Goal: Communication & Community: Answer question/provide support

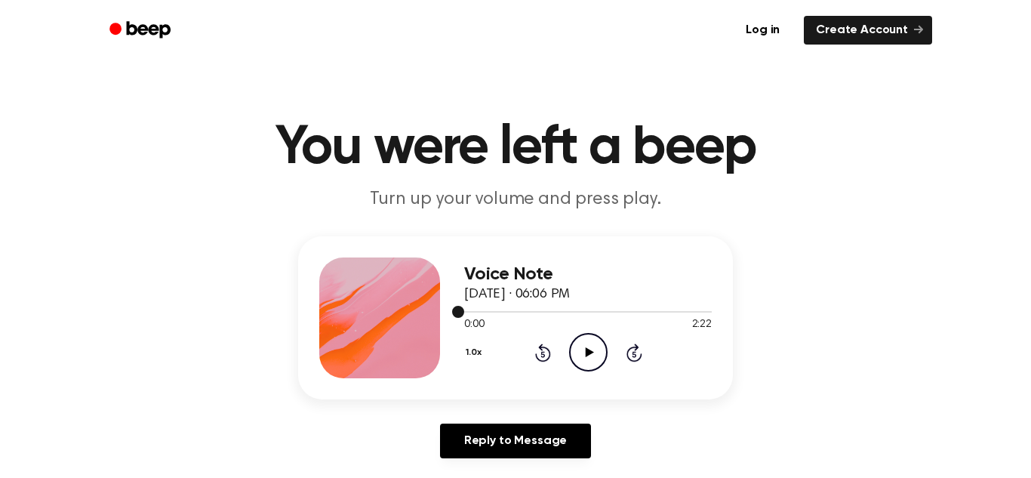
scroll to position [179, 0]
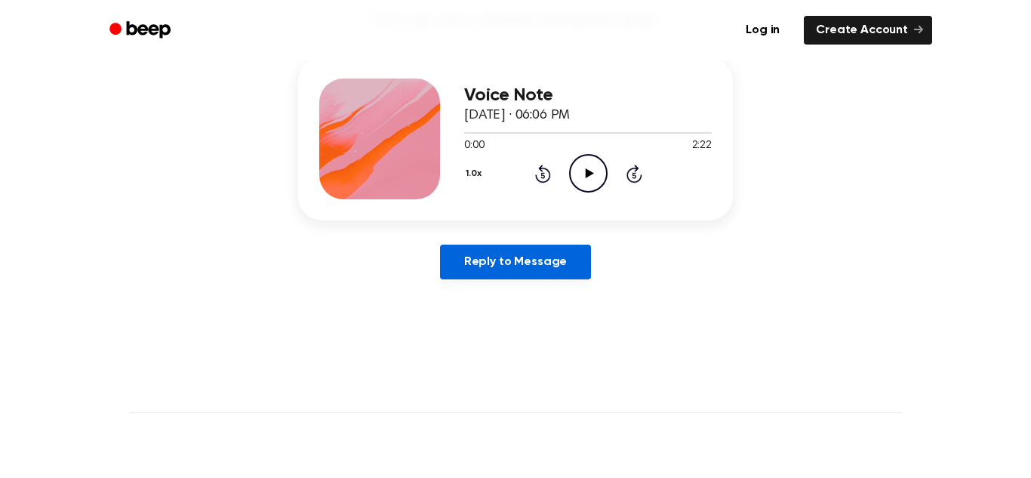
click at [547, 266] on link "Reply to Message" at bounding box center [515, 262] width 151 height 35
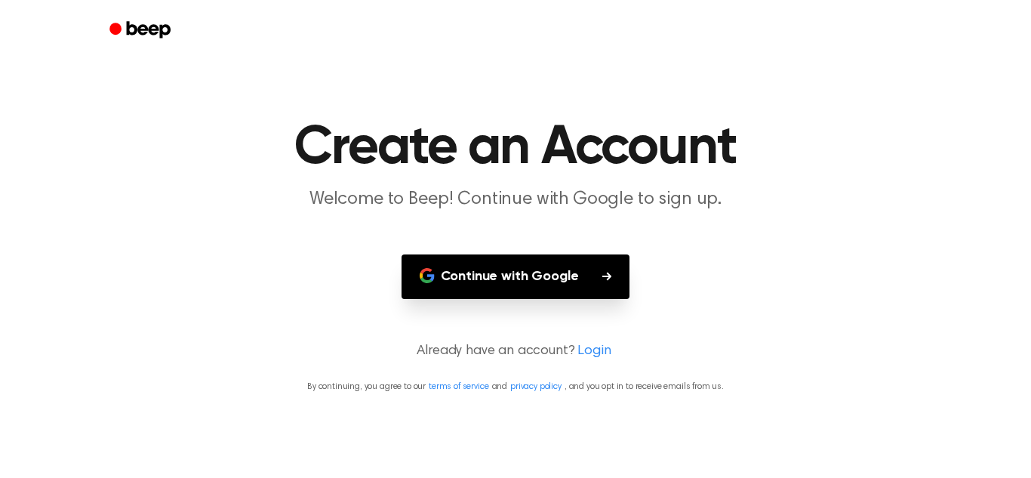
click at [548, 289] on button "Continue with Google" at bounding box center [516, 276] width 229 height 45
click at [299, 205] on p "Welcome to Beep! Continue with Google to sign up." at bounding box center [516, 199] width 580 height 25
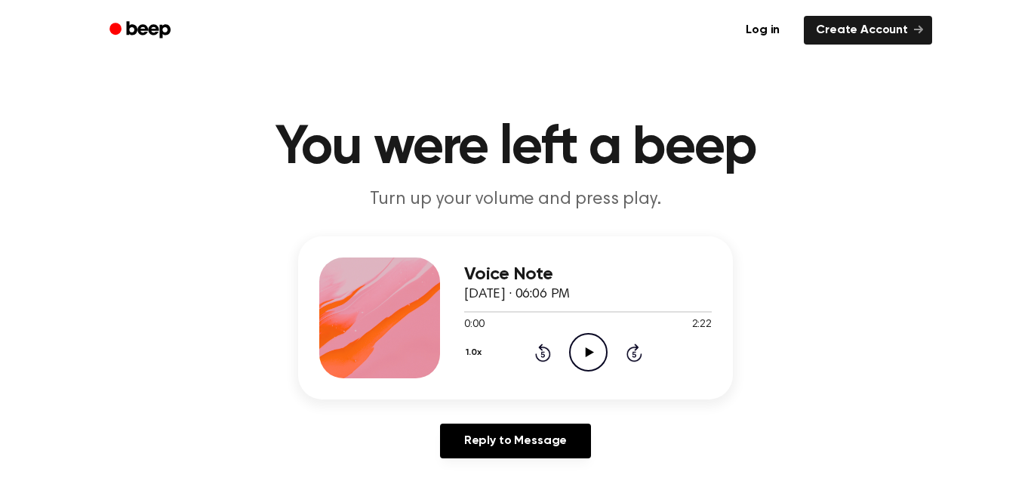
scroll to position [179, 0]
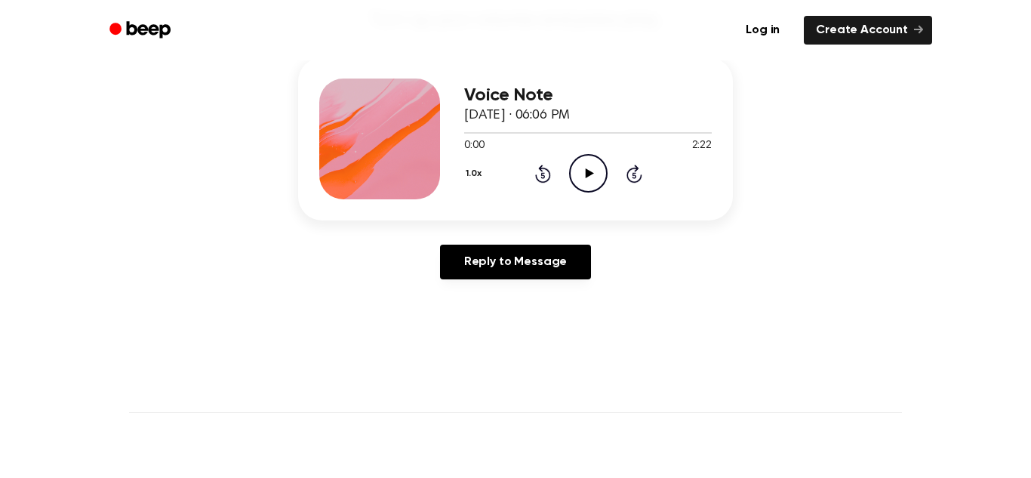
click at [468, 168] on button "1.0x" at bounding box center [475, 174] width 23 height 26
click at [482, 351] on span "2.0x" at bounding box center [488, 348] width 19 height 16
click at [577, 178] on icon "Play Audio" at bounding box center [588, 173] width 38 height 38
click at [577, 178] on icon "Pause Audio" at bounding box center [588, 173] width 38 height 38
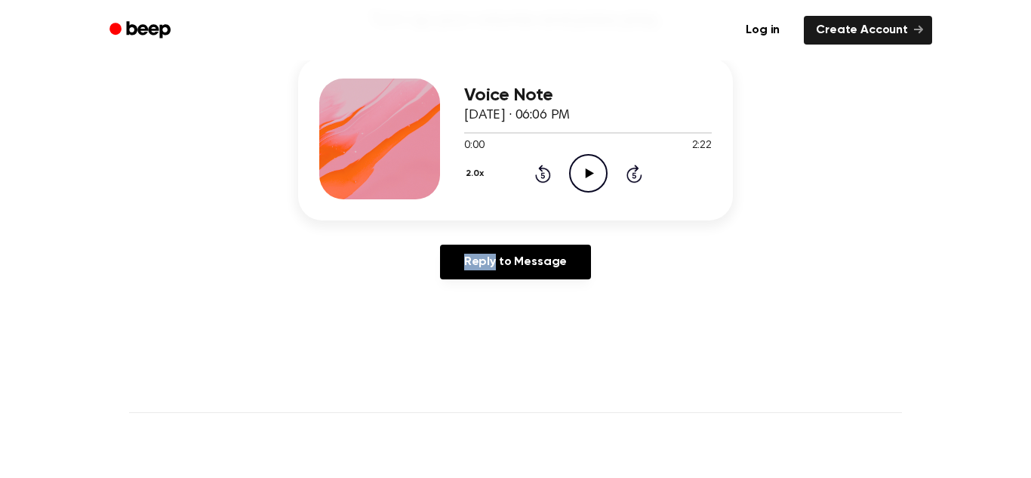
click at [577, 178] on icon "Play Audio" at bounding box center [588, 173] width 38 height 38
click at [577, 178] on icon "Pause Audio" at bounding box center [588, 173] width 38 height 38
click at [577, 178] on icon "Play Audio" at bounding box center [588, 173] width 38 height 38
click at [469, 177] on button "2.0x" at bounding box center [476, 174] width 25 height 26
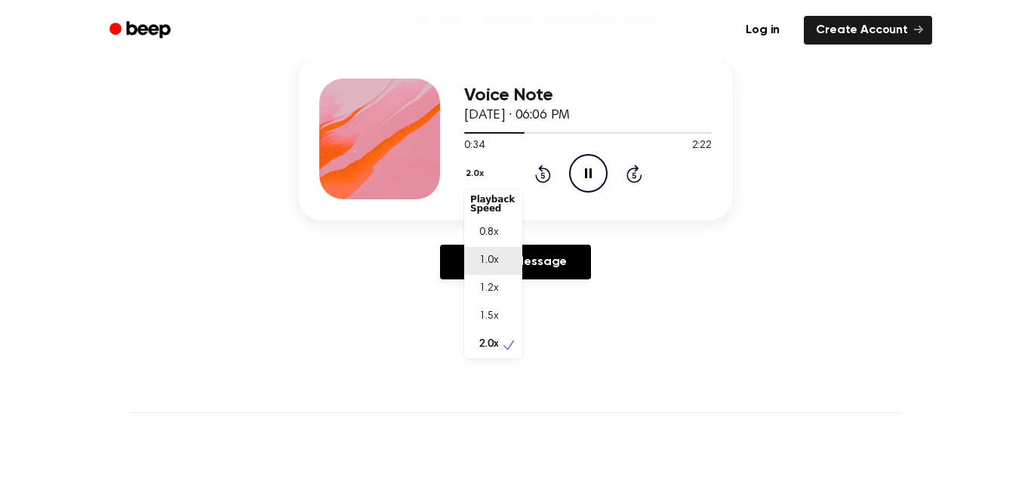
click at [486, 259] on span "1.0x" at bounding box center [488, 261] width 19 height 16
click at [561, 132] on div at bounding box center [588, 133] width 248 height 2
click at [583, 128] on div at bounding box center [588, 132] width 248 height 12
click at [654, 131] on div at bounding box center [588, 132] width 248 height 12
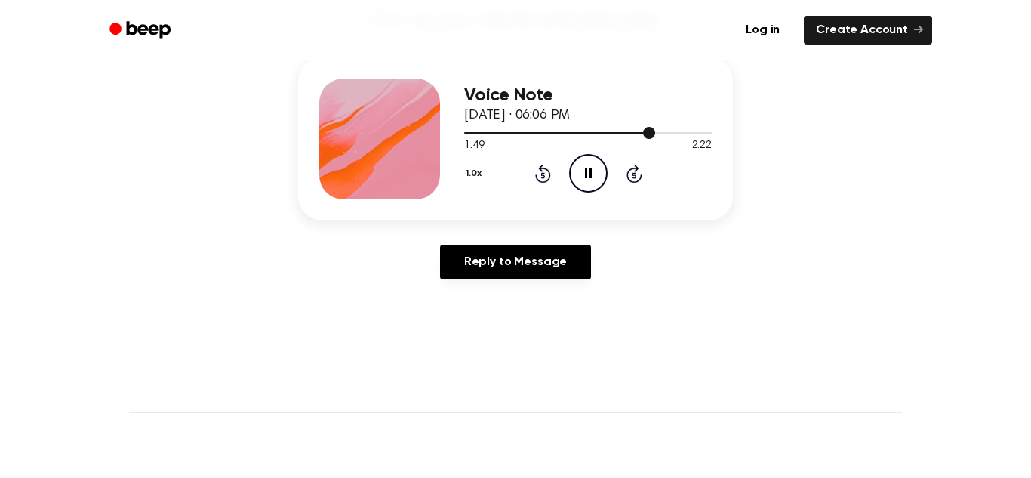
click at [705, 133] on div at bounding box center [588, 133] width 248 height 2
